Goal: Check status

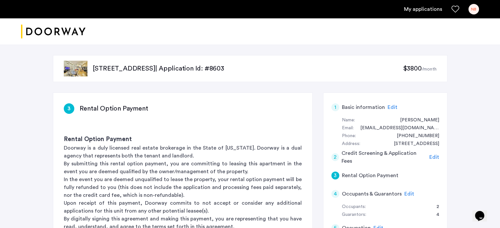
click at [416, 10] on link "My applications" at bounding box center [423, 9] width 38 height 8
